Goal: Information Seeking & Learning: Learn about a topic

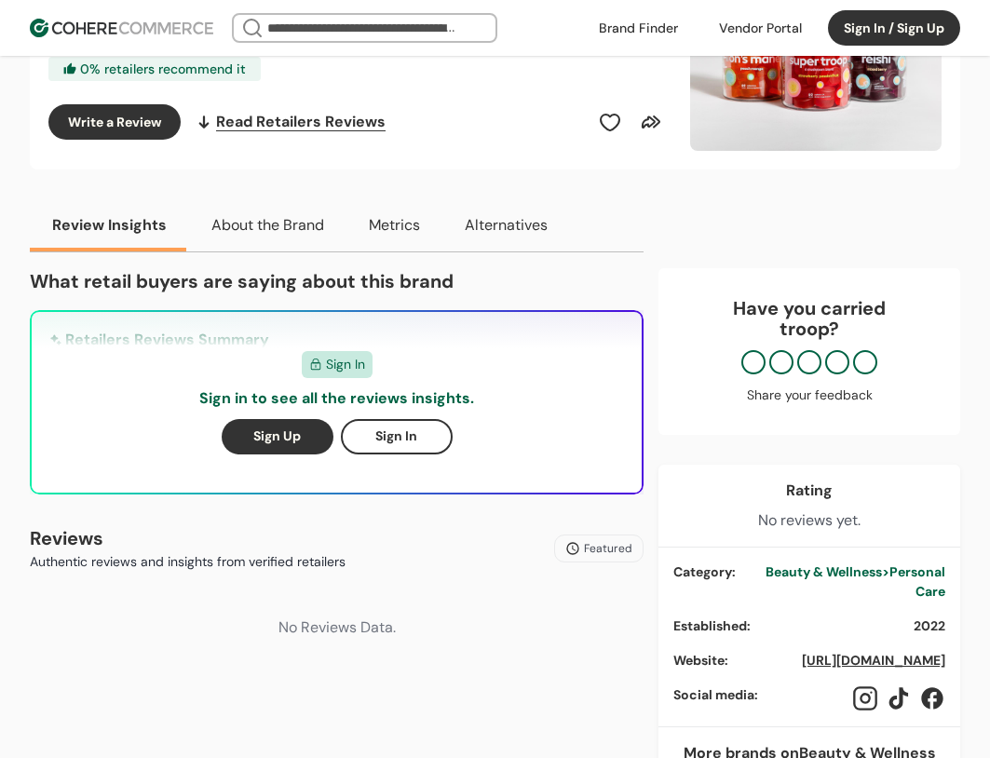
scroll to position [372, 0]
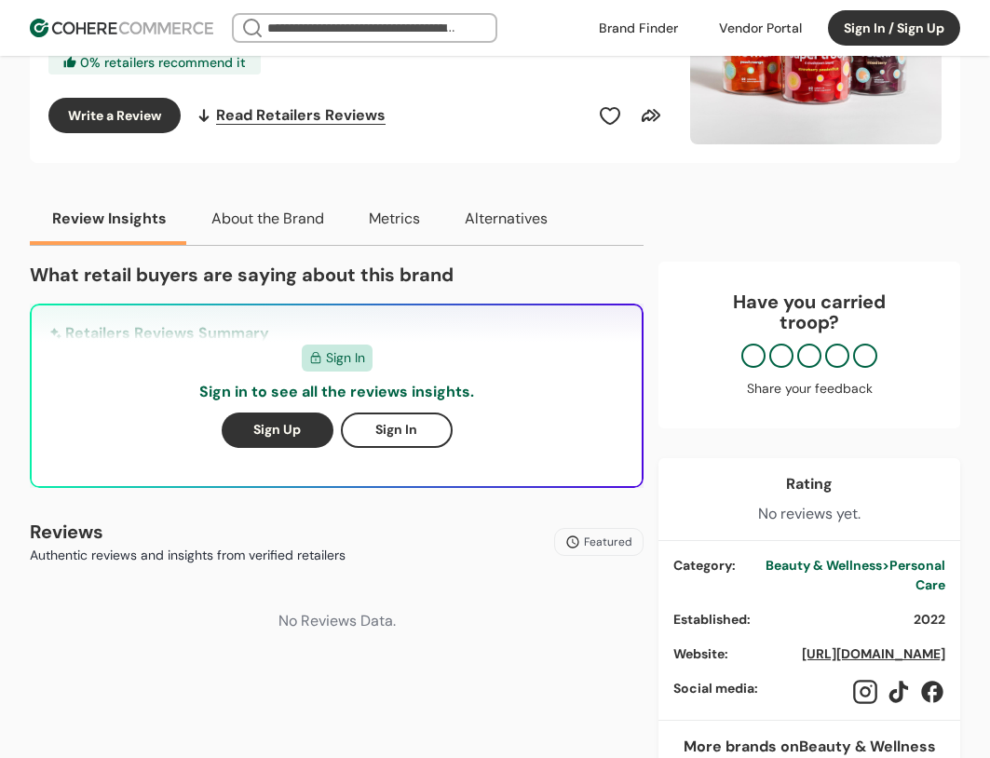
click at [838, 653] on link "[URL][DOMAIN_NAME]" at bounding box center [873, 653] width 143 height 17
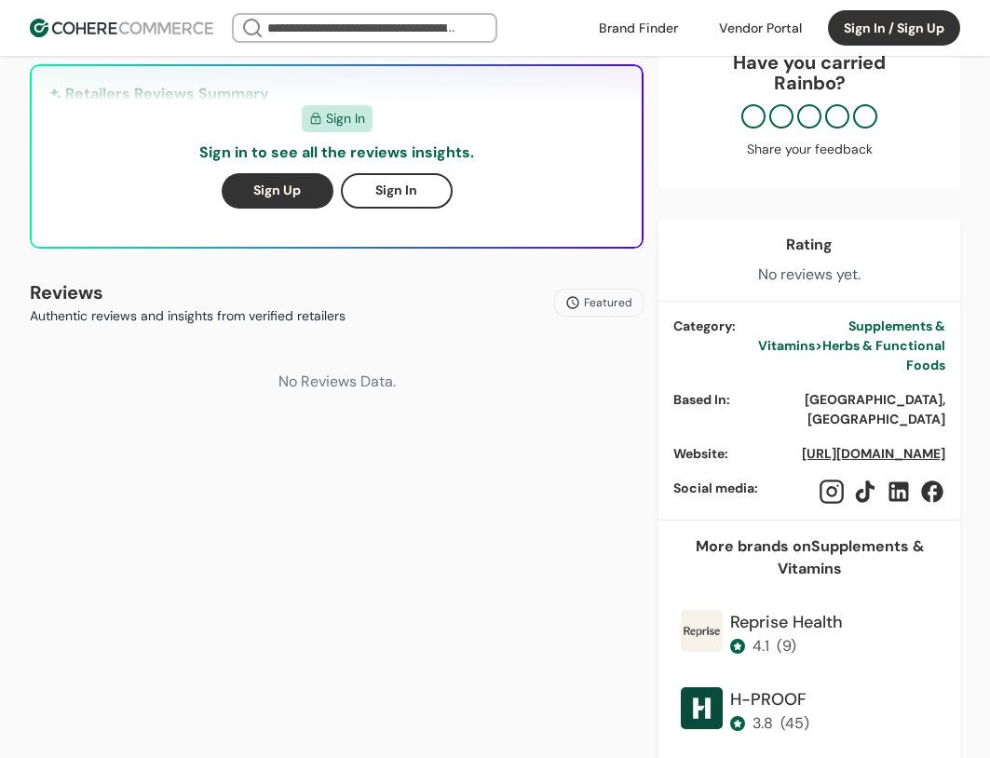
scroll to position [652, 0]
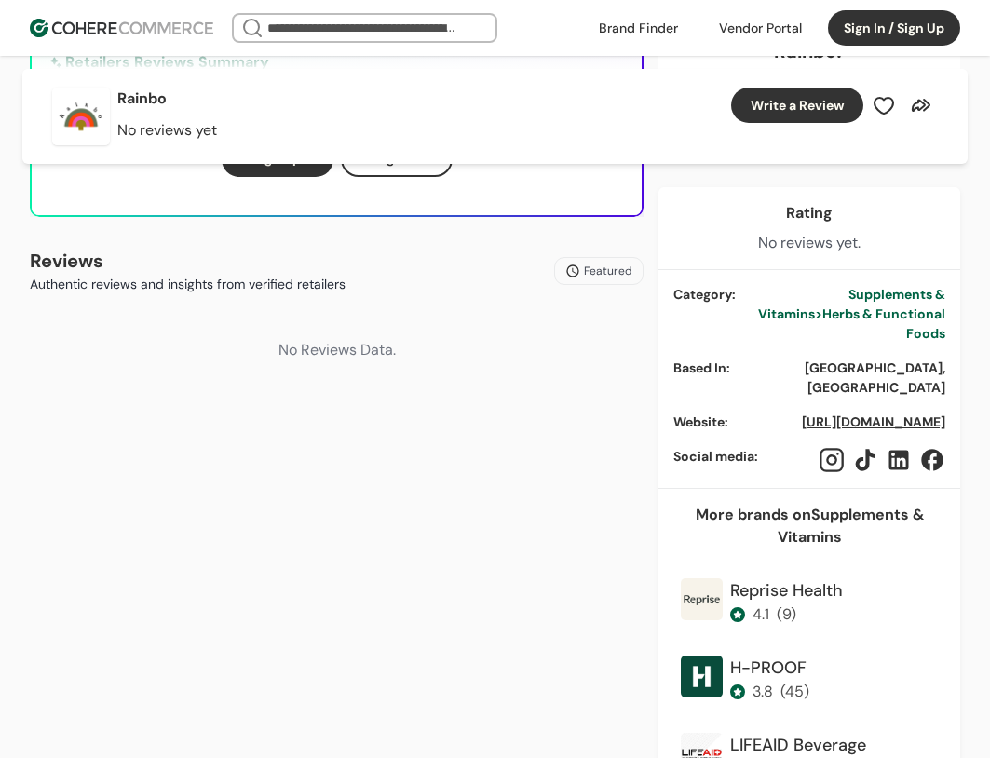
click at [863, 413] on link "[URL][DOMAIN_NAME]" at bounding box center [873, 421] width 143 height 17
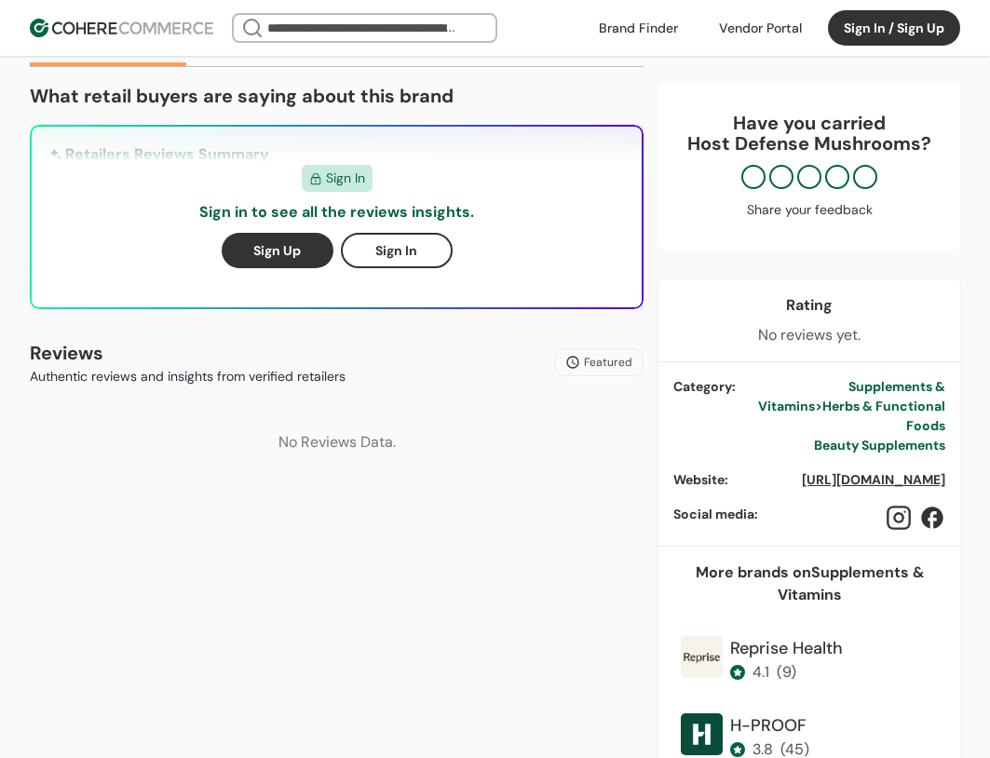
scroll to position [652, 0]
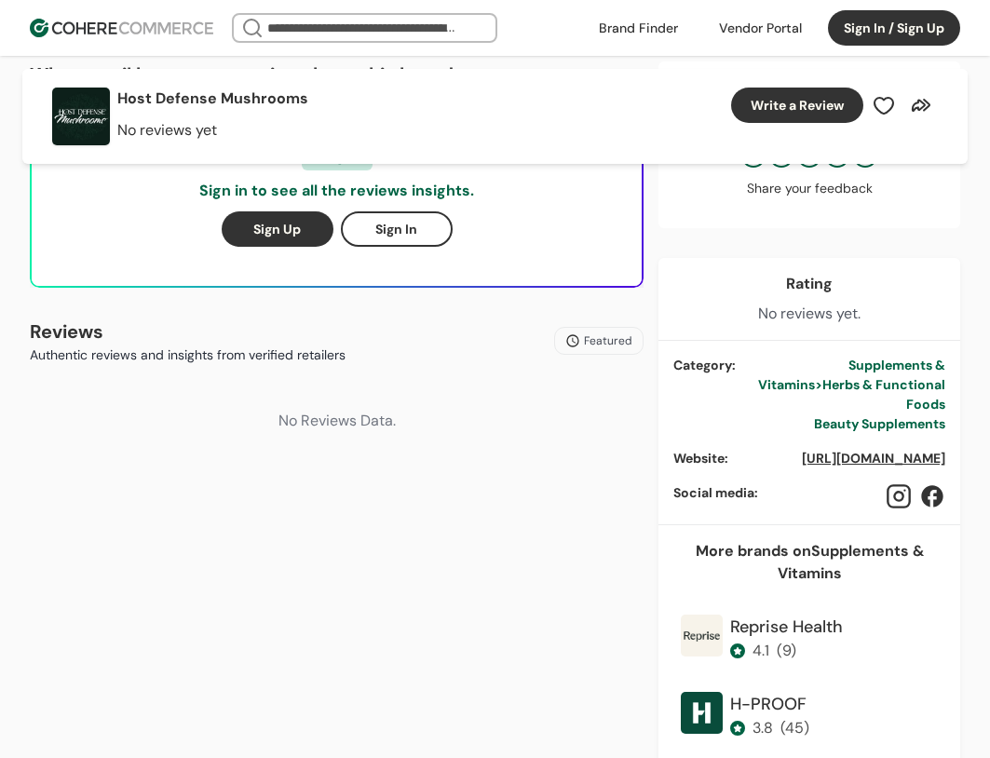
click at [816, 450] on link "https://hostdefense.com/" at bounding box center [873, 458] width 143 height 17
